Goal: Find specific page/section: Find specific page/section

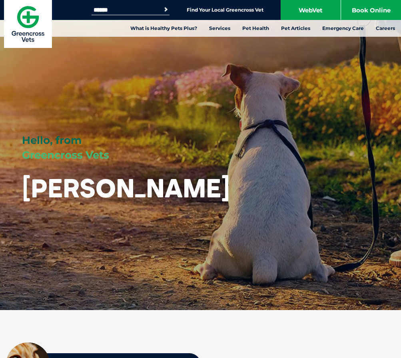
click at [115, 3] on div "Search for: Search Find Your Local Greencross Vet WebVet Book Online" at bounding box center [200, 10] width 401 height 20
click at [112, 8] on input "Search for:" at bounding box center [125, 10] width 68 height 6
type input "**********"
click at [162, 6] on button "Search" at bounding box center [166, 10] width 8 height 8
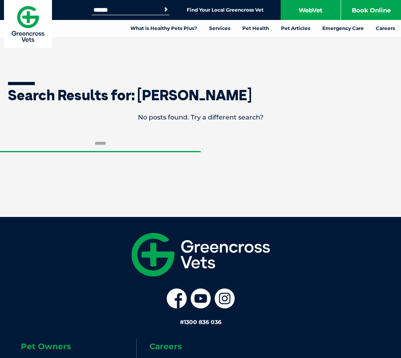
click at [112, 7] on input "Search for:" at bounding box center [125, 10] width 68 height 6
type input "******"
click at [162, 6] on button "Search" at bounding box center [166, 10] width 8 height 8
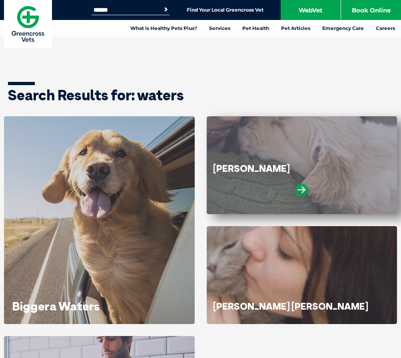
click at [304, 185] on icon at bounding box center [301, 189] width 13 height 13
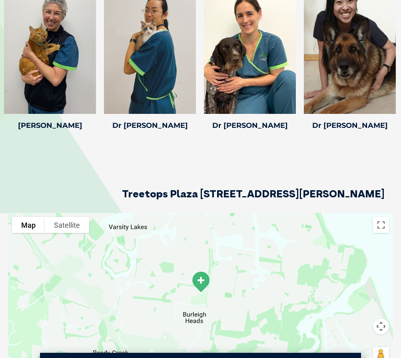
scroll to position [1158, 0]
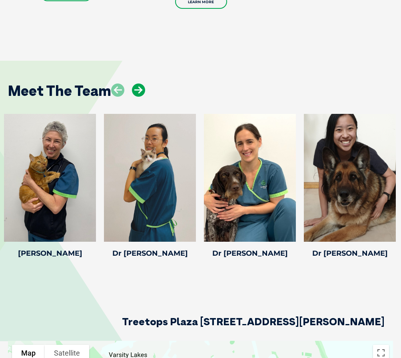
click at [134, 83] on icon at bounding box center [138, 89] width 13 height 13
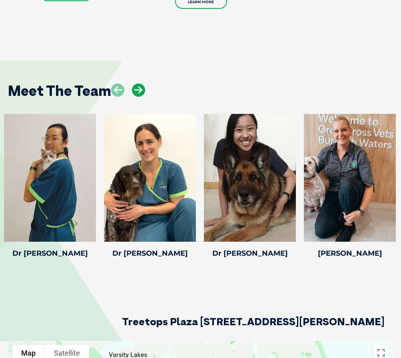
click at [134, 83] on icon at bounding box center [138, 89] width 13 height 13
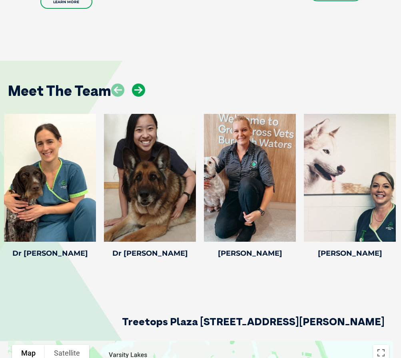
click at [134, 83] on icon at bounding box center [138, 89] width 13 height 13
click at [138, 83] on icon at bounding box center [138, 89] width 13 height 13
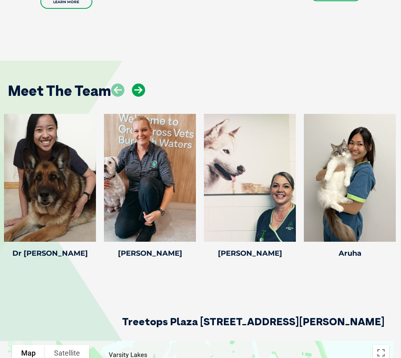
click at [138, 83] on icon at bounding box center [138, 89] width 13 height 13
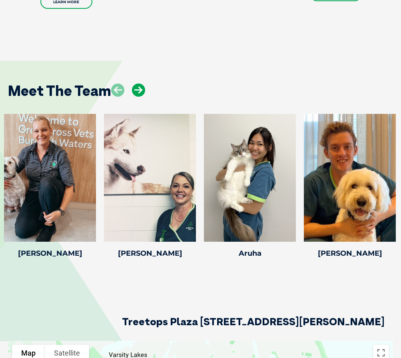
click at [138, 83] on icon at bounding box center [138, 89] width 13 height 13
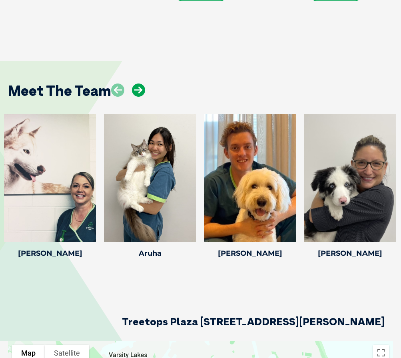
click at [138, 83] on icon at bounding box center [138, 89] width 13 height 13
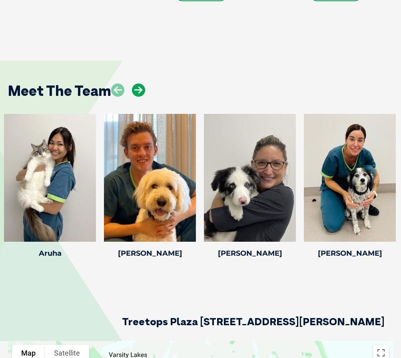
click at [138, 83] on icon at bounding box center [138, 89] width 13 height 13
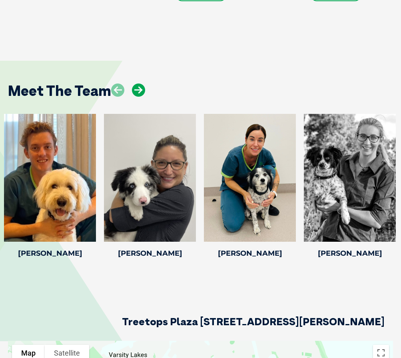
click at [138, 83] on icon at bounding box center [138, 89] width 13 height 13
